Goal: Transaction & Acquisition: Download file/media

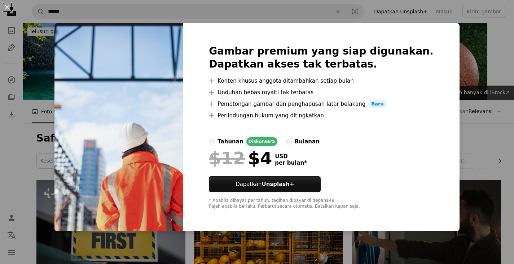
scroll to position [216, 0]
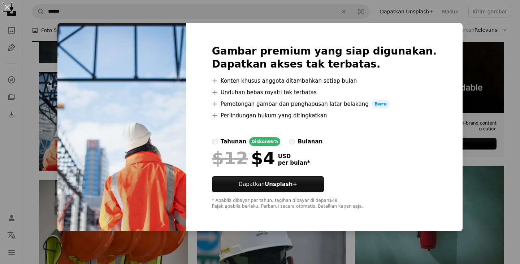
click at [490, 32] on div "An X shape Gambar premium yang siap digunakan. Dapatkan akses tak terbatas. A p…" at bounding box center [260, 132] width 520 height 264
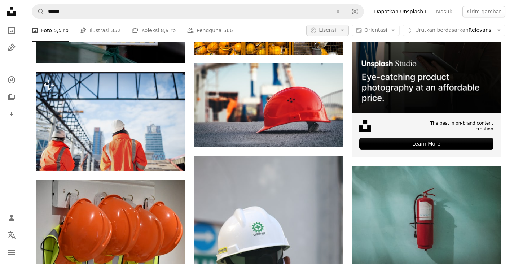
click at [336, 31] on span "Lisensi" at bounding box center [327, 30] width 17 height 6
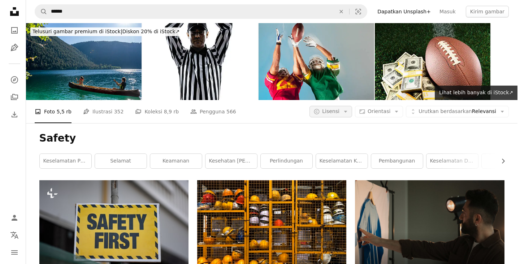
scroll to position [216, 0]
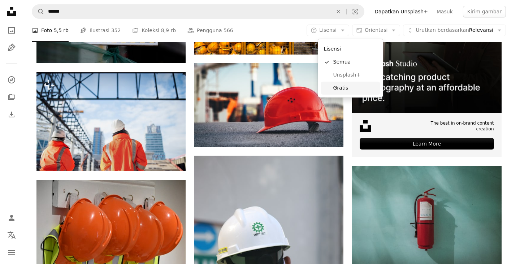
click at [341, 88] on span "Gratis" at bounding box center [355, 87] width 44 height 7
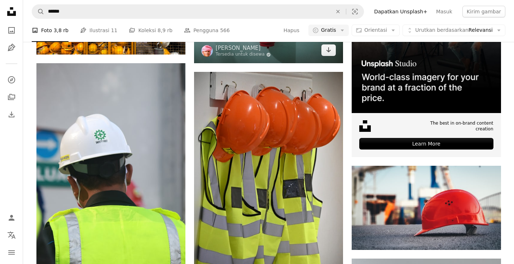
scroll to position [72, 0]
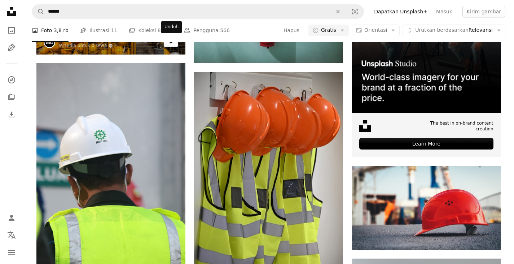
click at [170, 45] on icon "Arrow pointing down" at bounding box center [171, 41] width 6 height 9
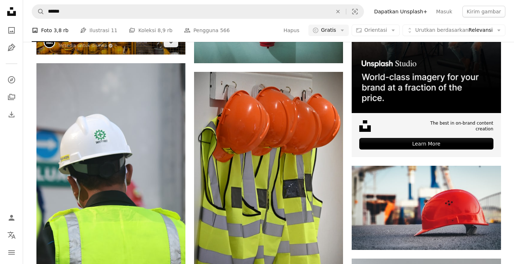
scroll to position [72, 0]
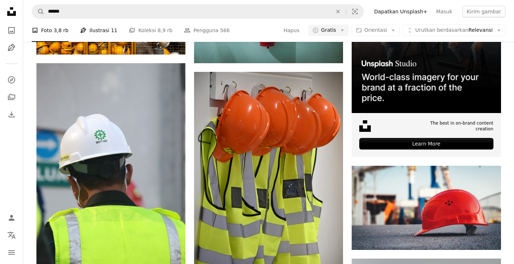
click at [97, 41] on link "Pen Tool Ilustrasi 11" at bounding box center [98, 30] width 37 height 23
